Goal: Information Seeking & Learning: Understand process/instructions

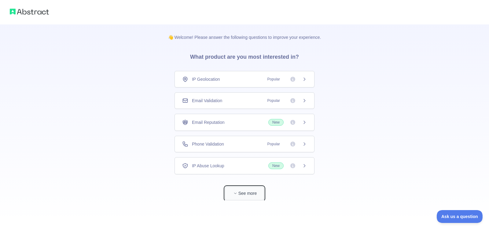
click at [249, 191] on button "See more" at bounding box center [244, 193] width 39 height 14
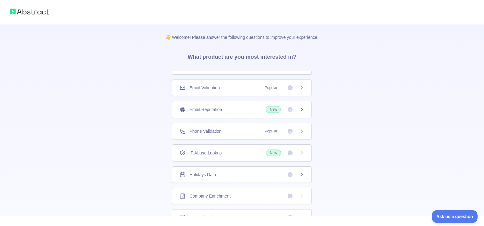
scroll to position [24, 0]
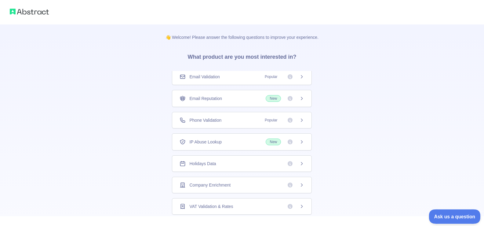
click at [449, 212] on button "Ask us a question" at bounding box center [452, 215] width 46 height 13
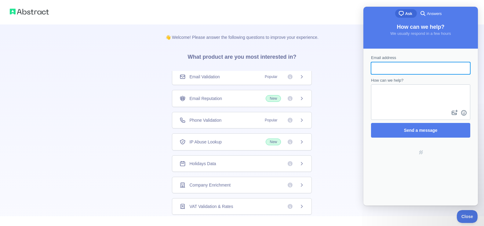
scroll to position [0, 0]
click at [343, 59] on div "👋 Welcome! Please answer the following questions to improve your experience. Wh…" at bounding box center [242, 194] width 484 height 388
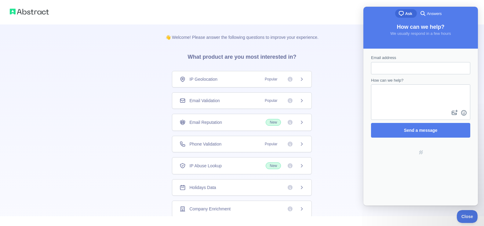
click at [237, 103] on div "Email Validation Popular" at bounding box center [242, 100] width 125 height 6
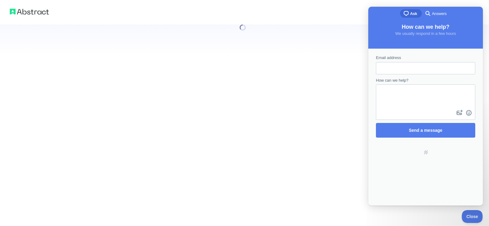
click at [296, 104] on div at bounding box center [244, 113] width 489 height 226
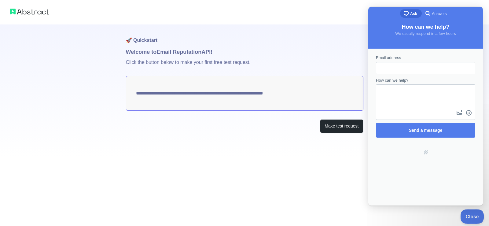
click at [468, 217] on span "Close" at bounding box center [470, 215] width 21 height 4
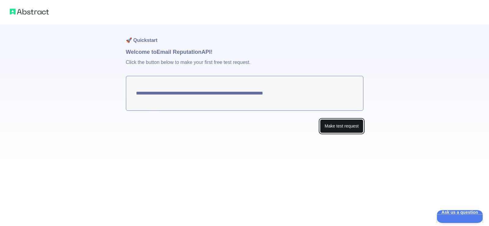
click at [356, 125] on button "Make test request" at bounding box center [341, 126] width 43 height 14
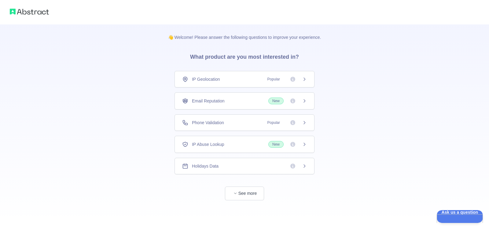
click at [250, 172] on div "Holidays Data" at bounding box center [244, 166] width 140 height 16
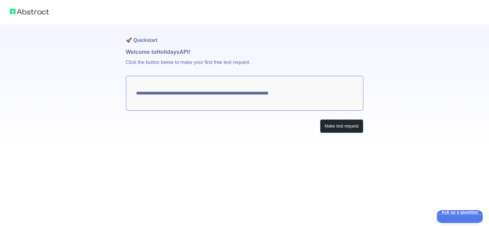
click at [158, 94] on textarea "**********" at bounding box center [244, 93] width 237 height 35
drag, startPoint x: 287, startPoint y: 92, endPoint x: 197, endPoint y: 92, distance: 90.7
click at [207, 92] on textarea "**********" at bounding box center [244, 93] width 237 height 35
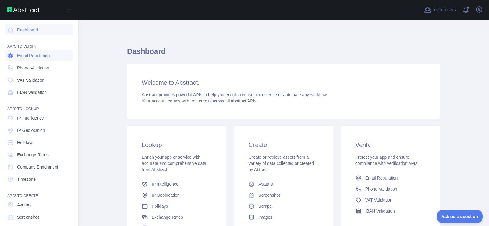
click at [26, 57] on span "Email Reputation" at bounding box center [33, 56] width 33 height 6
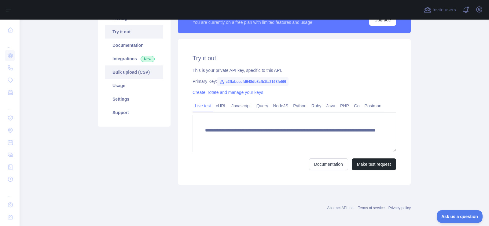
scroll to position [61, 0]
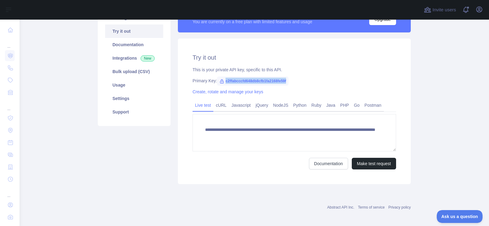
drag, startPoint x: 284, startPoint y: 80, endPoint x: 221, endPoint y: 82, distance: 62.9
click at [221, 82] on span "c2ffabcccfd648db8cfb1fa2168fe59f" at bounding box center [252, 80] width 71 height 9
copy span "c2ffabcccfd648db8cfb1fa2168fe59f"
click at [375, 160] on button "Make test request" at bounding box center [373, 164] width 44 height 12
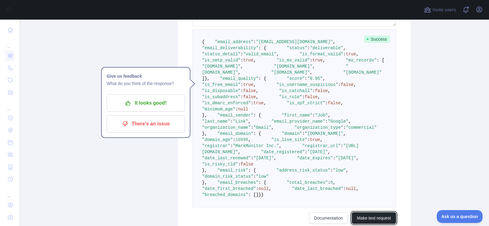
scroll to position [97, 0]
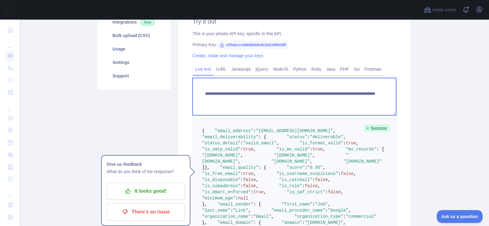
click at [305, 101] on textarea "**********" at bounding box center [293, 96] width 203 height 37
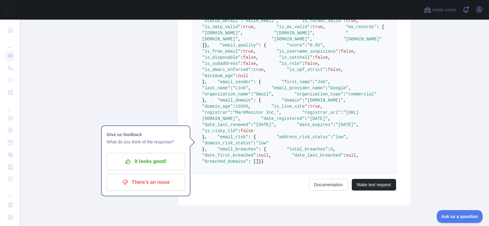
scroll to position [433, 0]
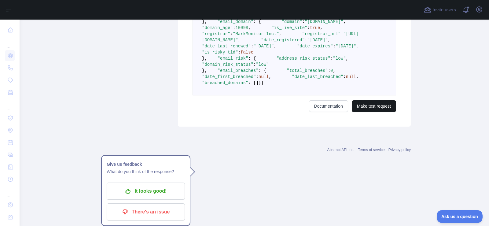
type textarea "**********"
click at [369, 112] on button "Make test request" at bounding box center [373, 106] width 44 height 12
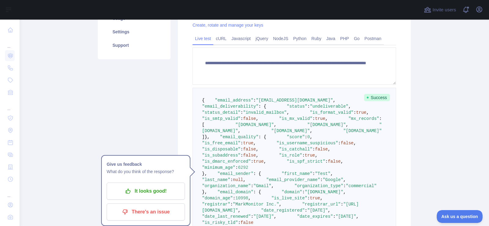
scroll to position [36, 0]
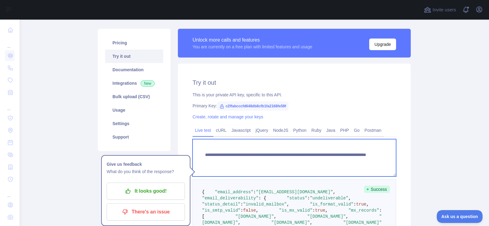
click at [227, 155] on textarea "**********" at bounding box center [293, 157] width 203 height 37
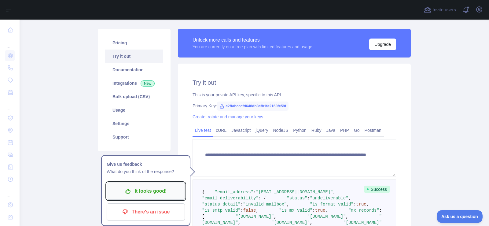
click at [138, 189] on p "It looks good!" at bounding box center [145, 191] width 69 height 10
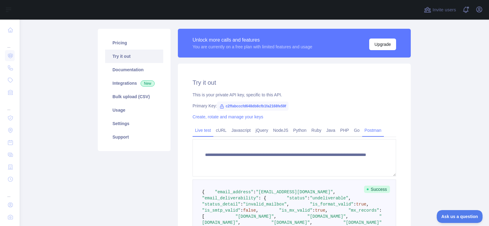
click at [368, 130] on link "Postman" at bounding box center [373, 130] width 22 height 10
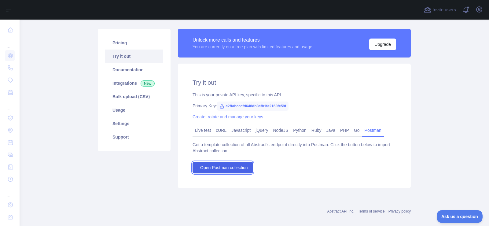
click at [209, 165] on span "Open Postman collection" at bounding box center [224, 167] width 48 height 6
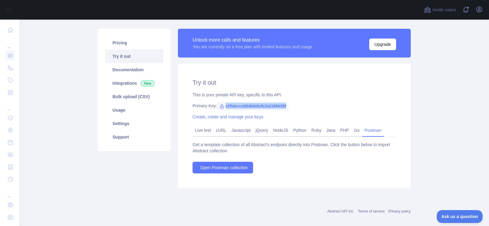
drag, startPoint x: 222, startPoint y: 105, endPoint x: 299, endPoint y: 105, distance: 77.6
click at [299, 105] on div "Primary Key: c2ffabcccfd648db8cfb1fa2168fe59f" at bounding box center [293, 106] width 203 height 6
copy span "c2ffabcccfd648db8cfb1fa2168fe59f"
click at [194, 127] on link "Live test" at bounding box center [202, 130] width 21 height 10
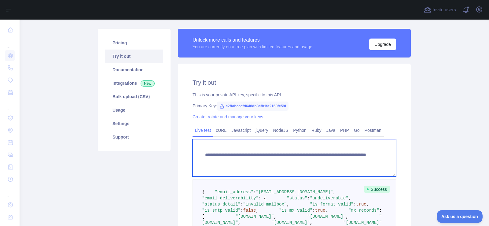
drag, startPoint x: 285, startPoint y: 153, endPoint x: 202, endPoint y: 156, distance: 82.5
click at [202, 156] on textarea "**********" at bounding box center [293, 157] width 203 height 37
